Goal: Find specific page/section: Find specific page/section

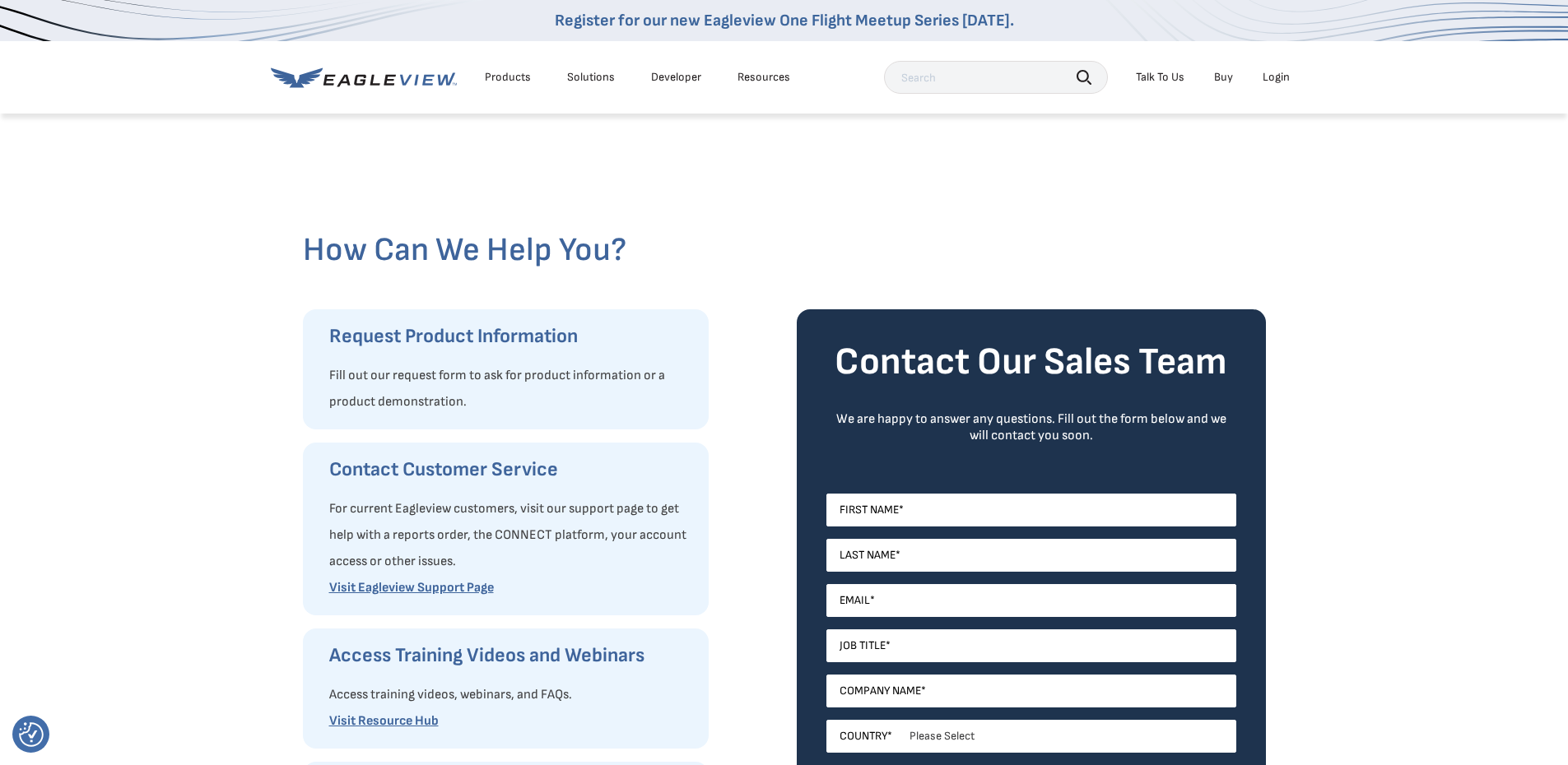
click at [1276, 71] on div "Login" at bounding box center [1276, 77] width 27 height 15
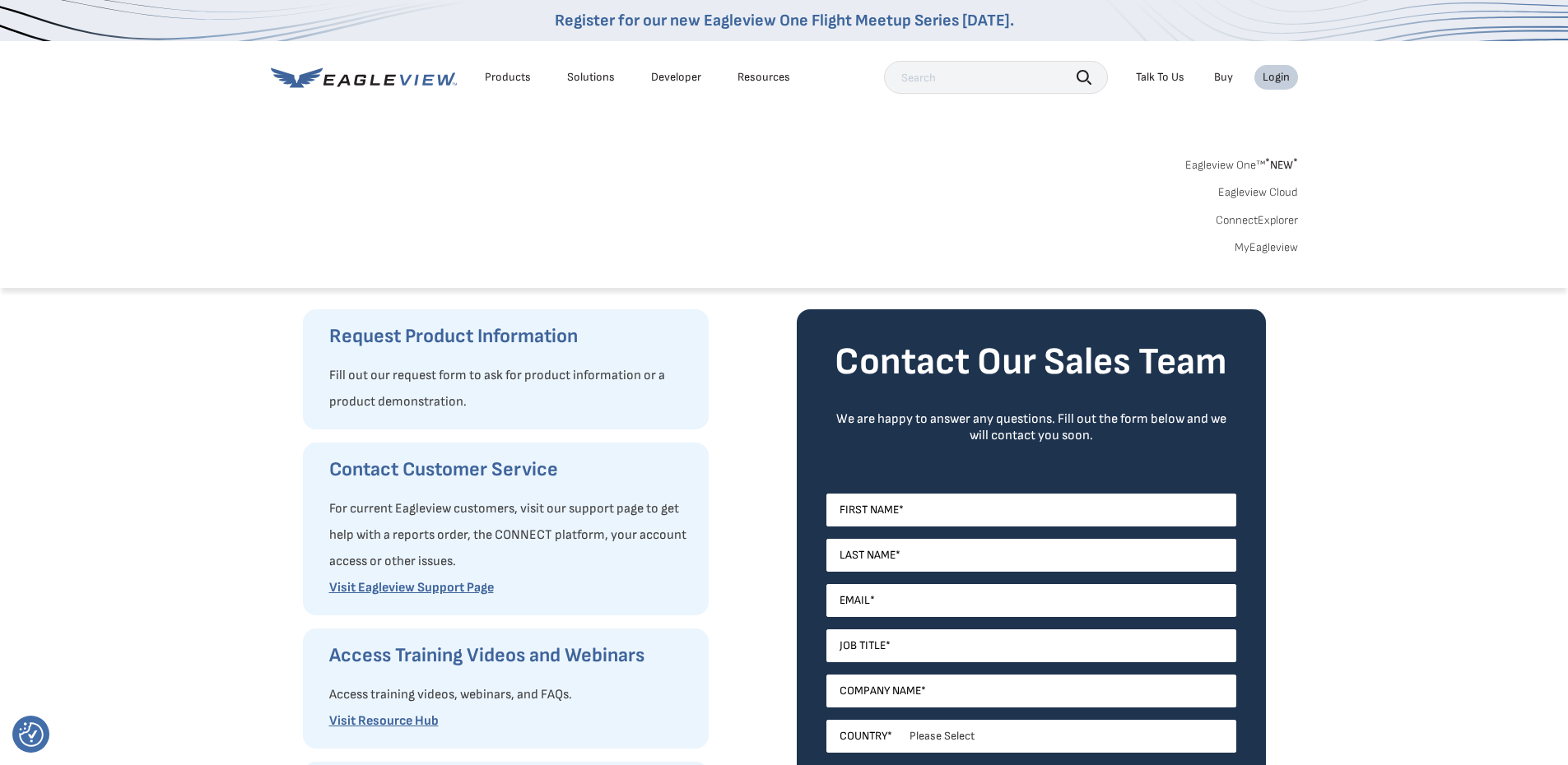
click at [1280, 220] on link "ConnectExplorer" at bounding box center [1256, 220] width 82 height 15
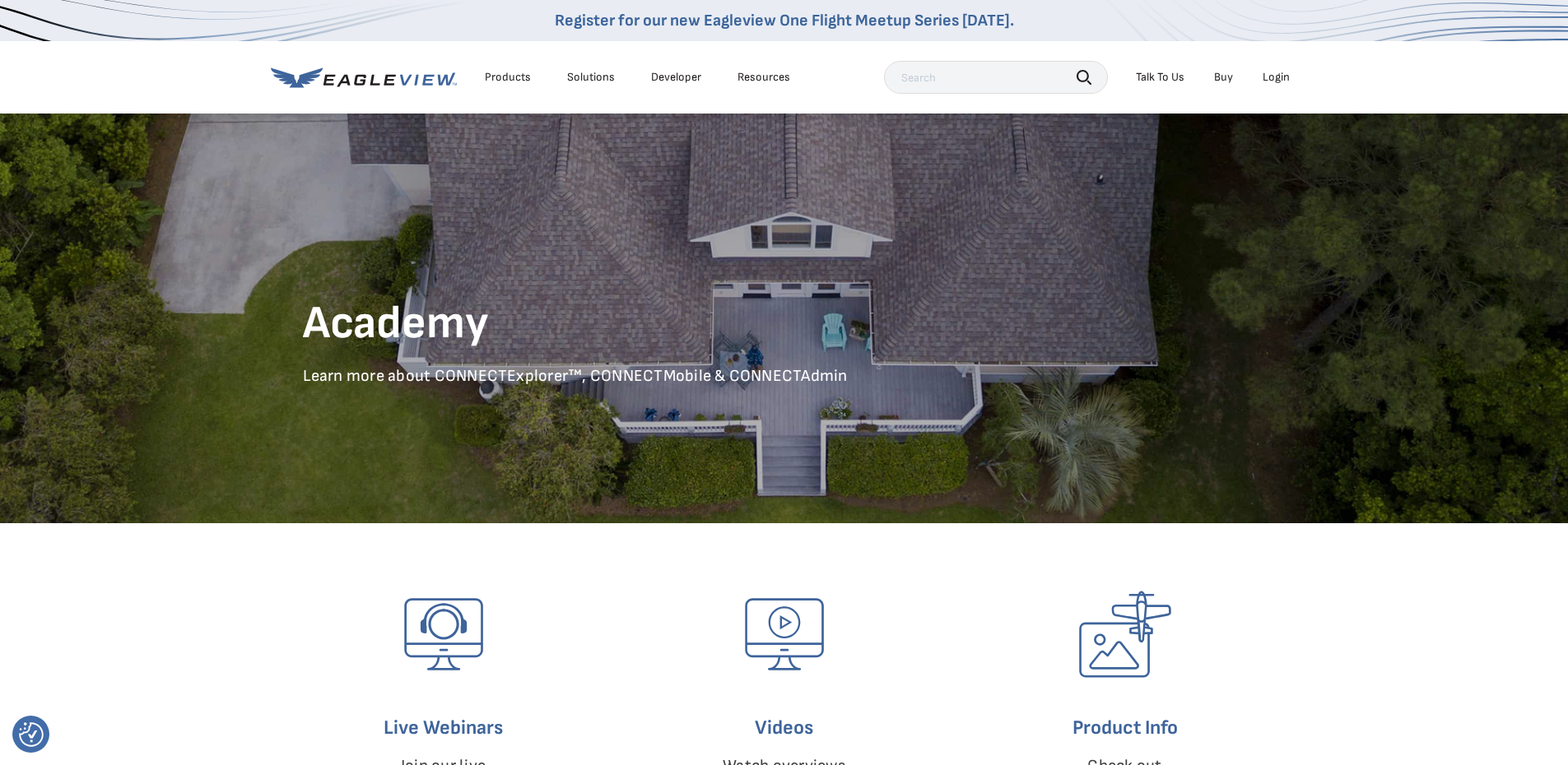
click at [516, 71] on div "Products" at bounding box center [508, 77] width 46 height 15
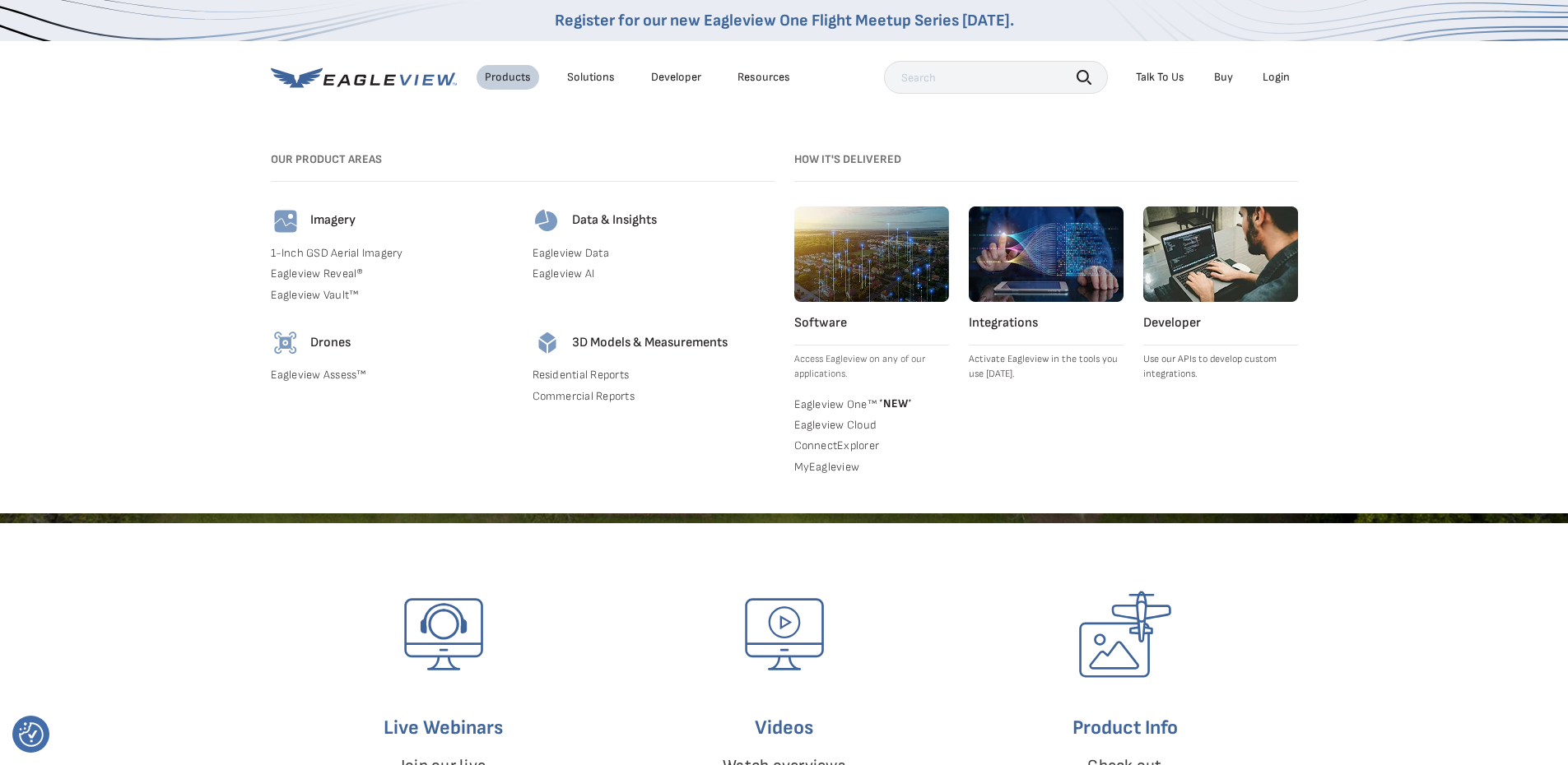
click at [873, 444] on link "ConnectExplorer" at bounding box center [871, 445] width 154 height 15
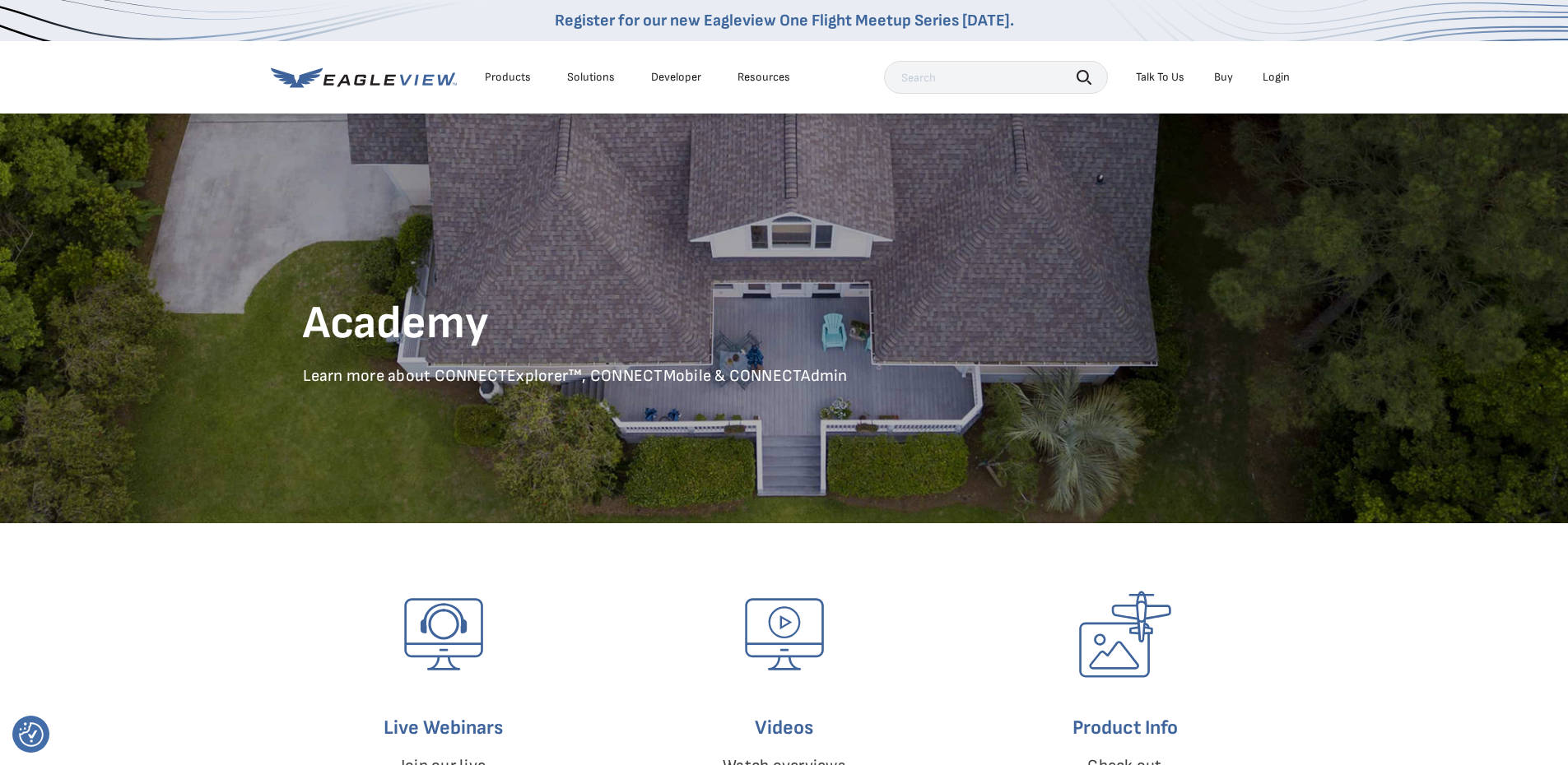
click at [1273, 75] on div "Login" at bounding box center [1276, 77] width 27 height 15
